Goal: Task Accomplishment & Management: Manage account settings

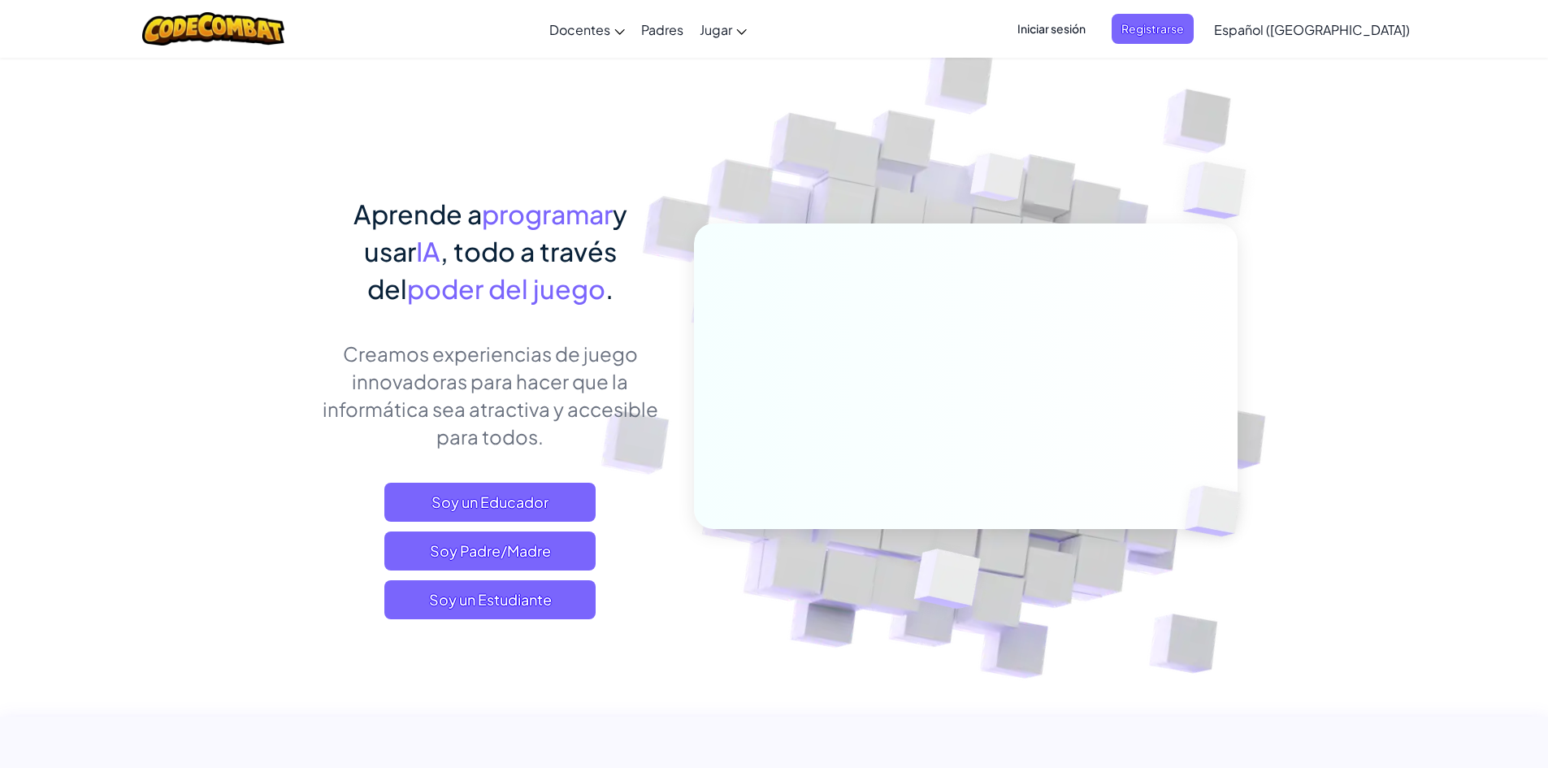
click at [1053, 39] on span "Iniciar sesión" at bounding box center [1052, 29] width 88 height 30
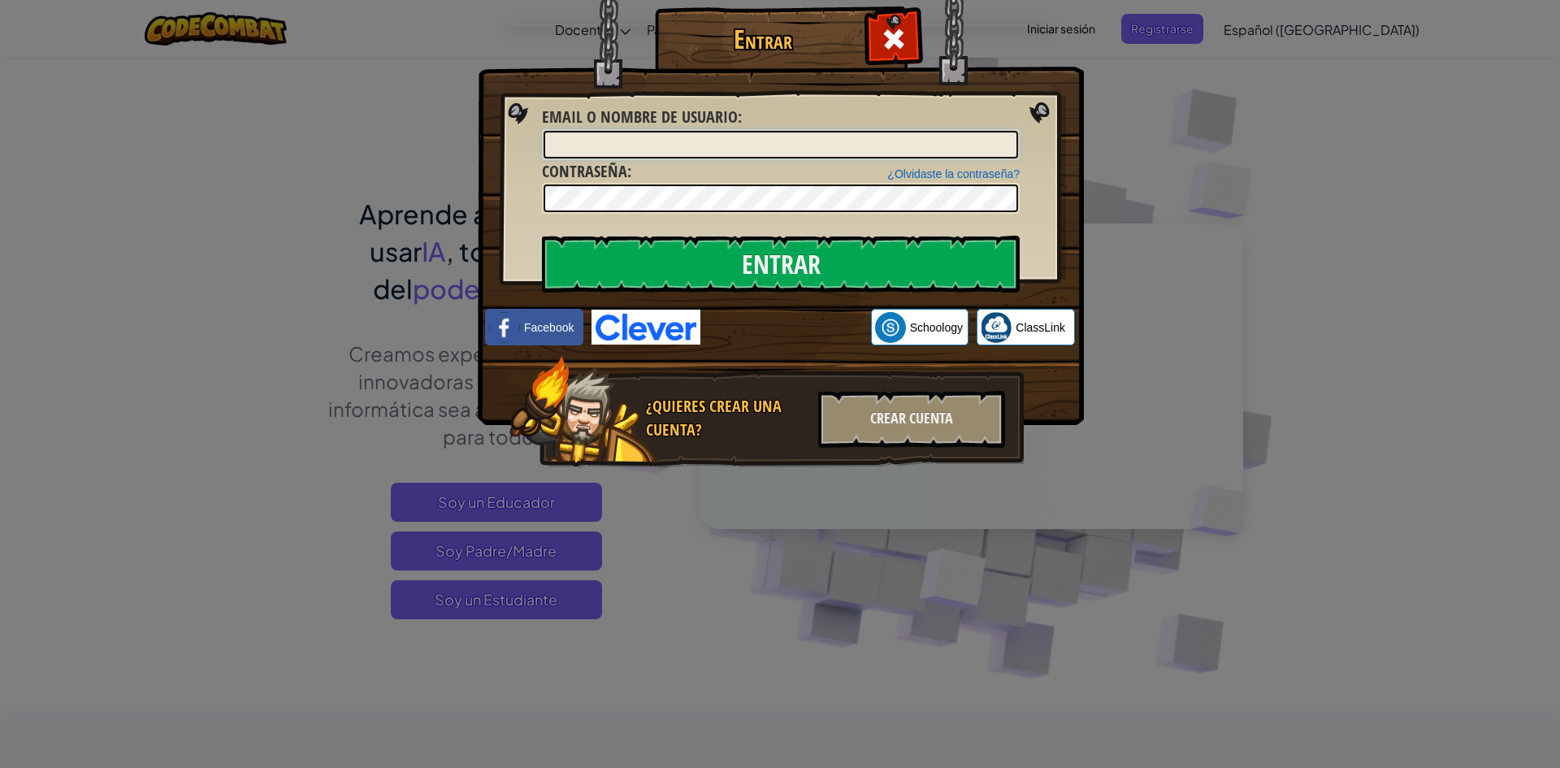
click at [1003, 141] on input "Email o Nombre de usuario :" at bounding box center [781, 145] width 475 height 28
type input "a"
type input "[EMAIL_ADDRESS][DOMAIN_NAME]"
click at [542, 236] on input "Entrar" at bounding box center [781, 264] width 478 height 57
